Goal: Transaction & Acquisition: Purchase product/service

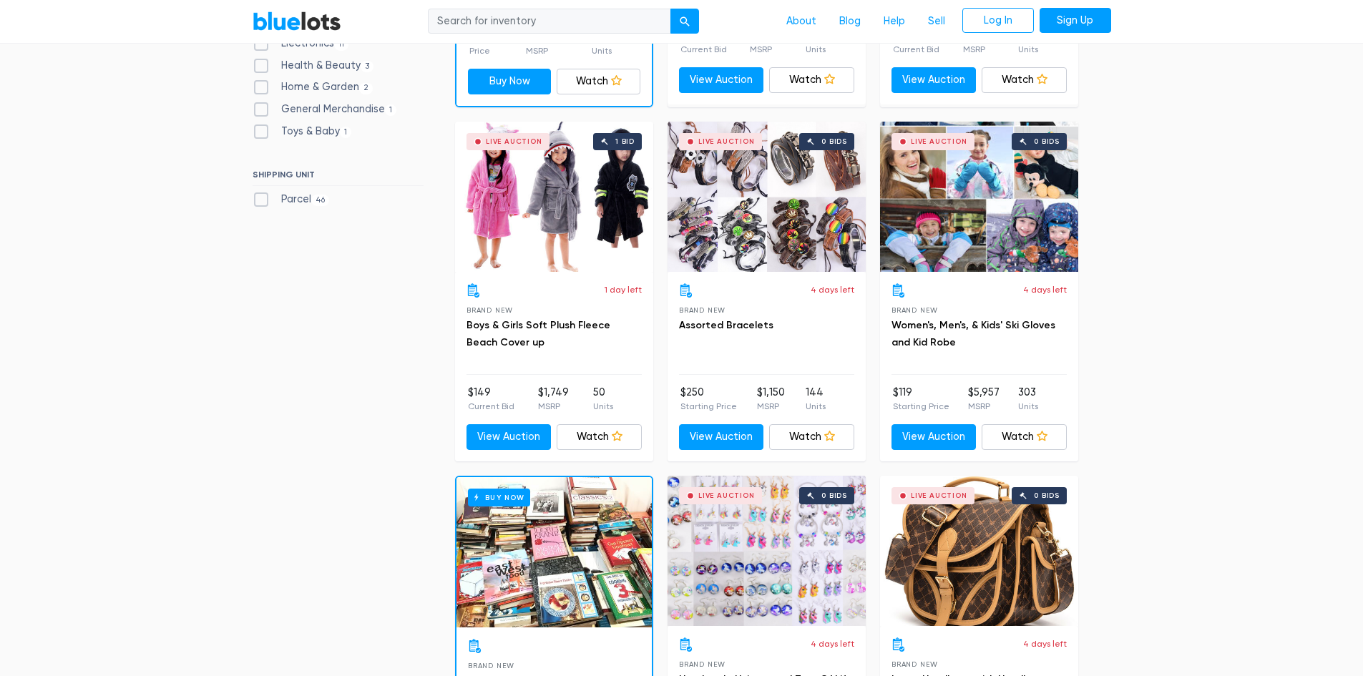
scroll to position [286, 0]
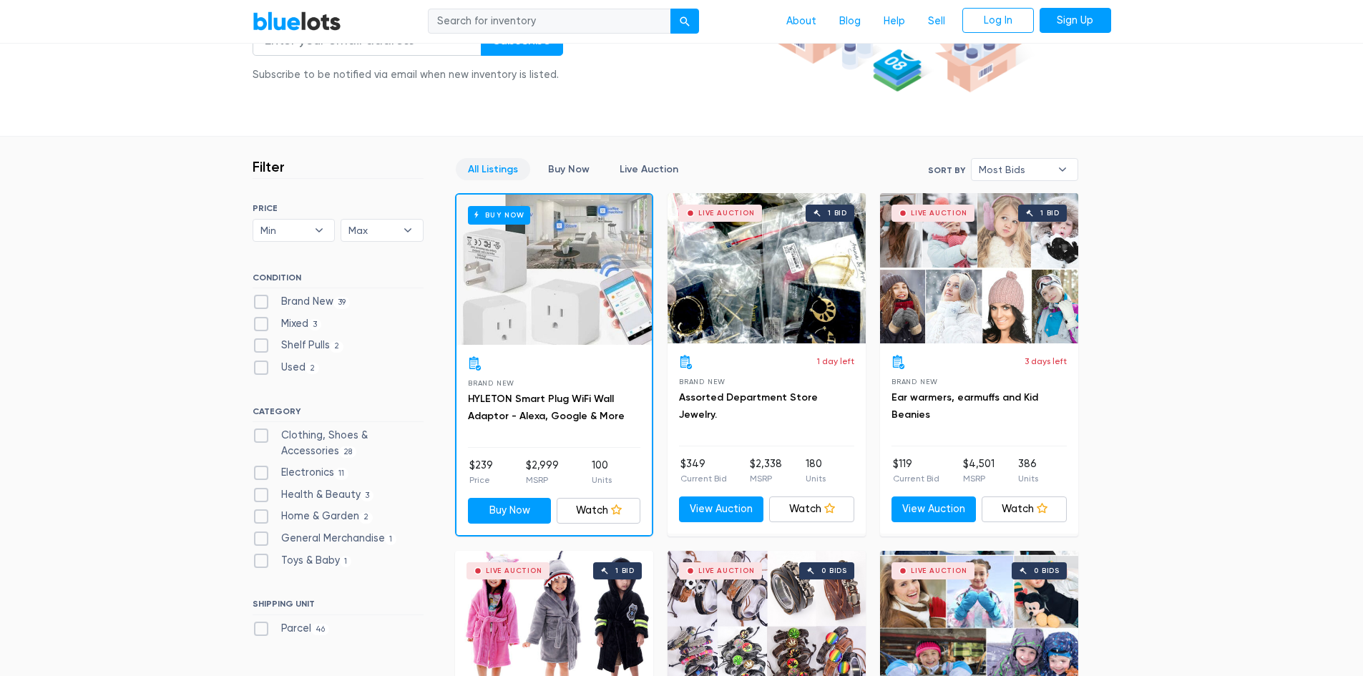
click at [260, 474] on label "Electronics 11" at bounding box center [301, 473] width 97 height 16
click at [260, 474] on input "Electronics 11" at bounding box center [257, 469] width 9 height 9
checkbox input "true"
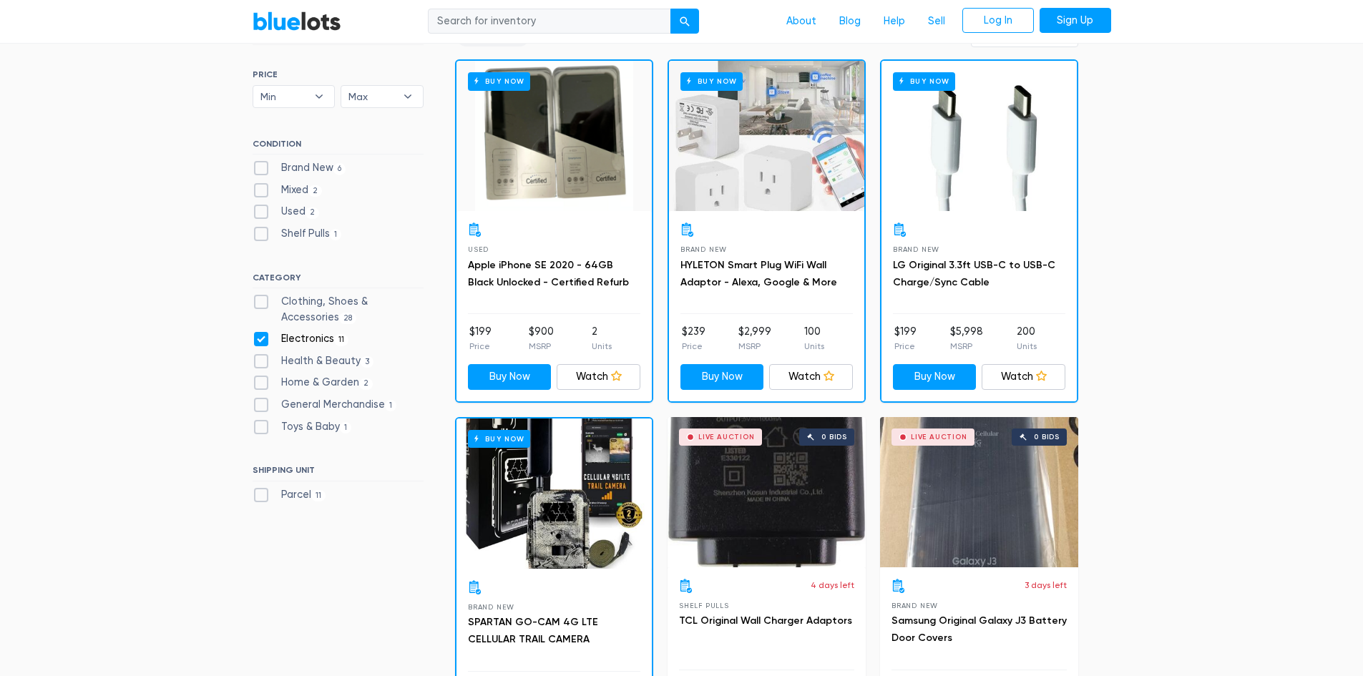
scroll to position [385, 0]
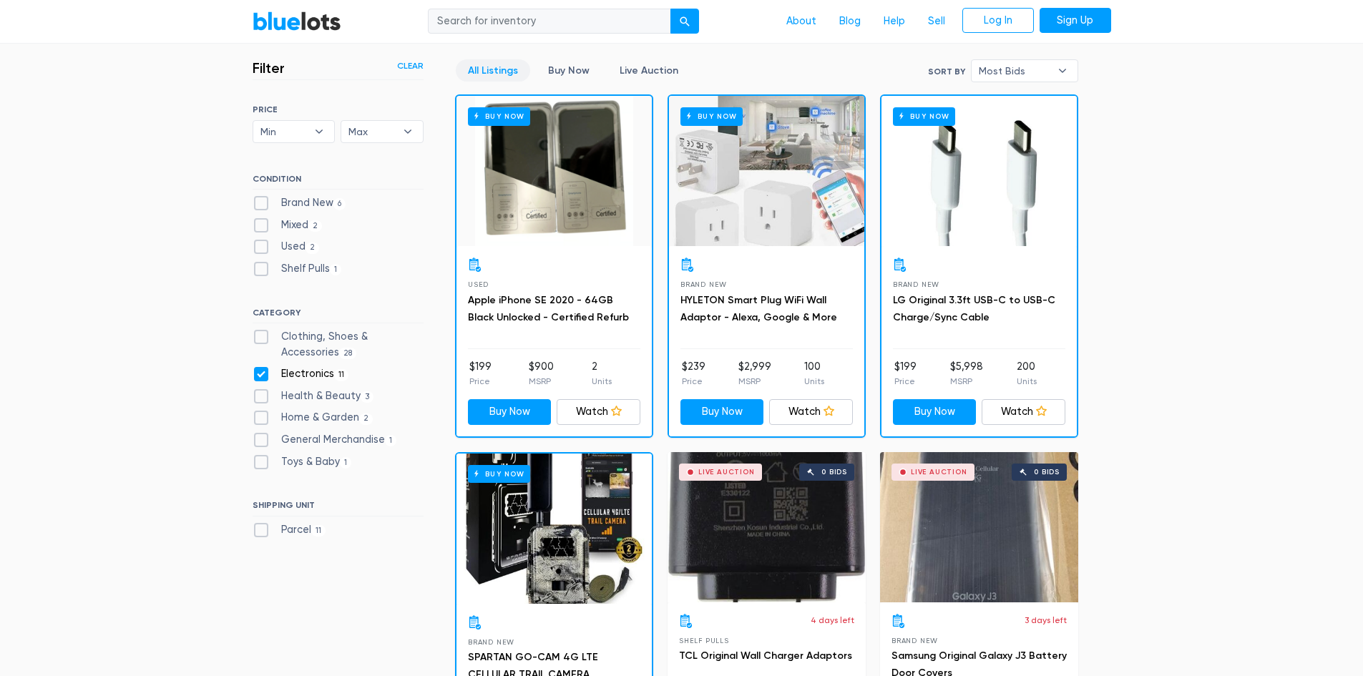
click at [562, 192] on div "Buy Now" at bounding box center [553, 171] width 195 height 150
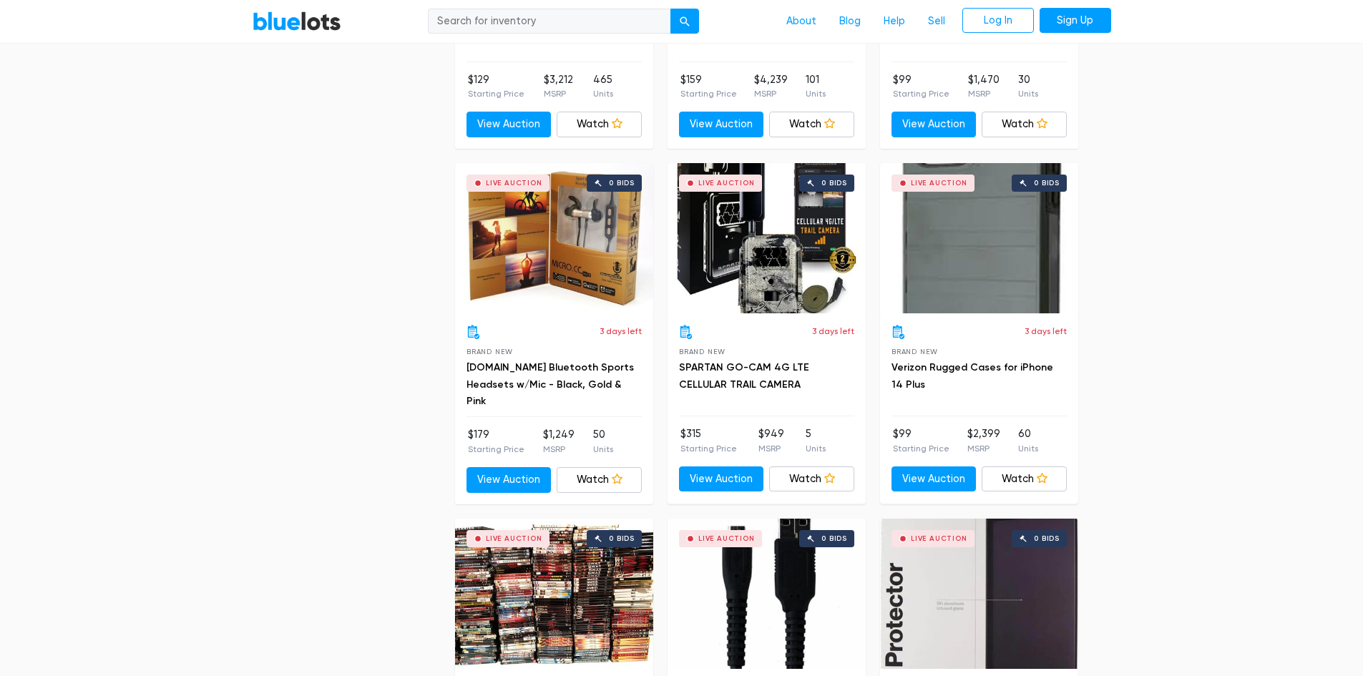
scroll to position [1386, 0]
